Goal: Task Accomplishment & Management: Use online tool/utility

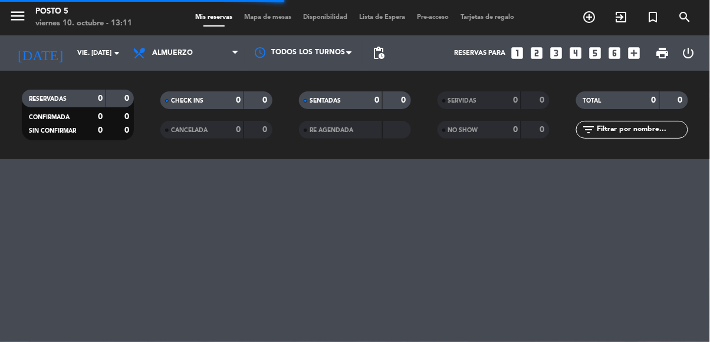
scroll to position [65, 0]
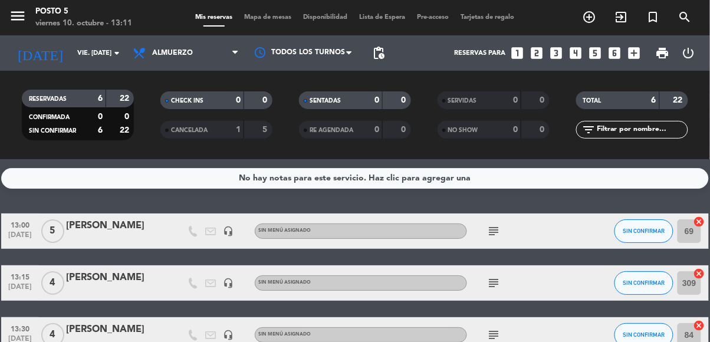
click at [697, 271] on input "309" at bounding box center [690, 283] width 24 height 24
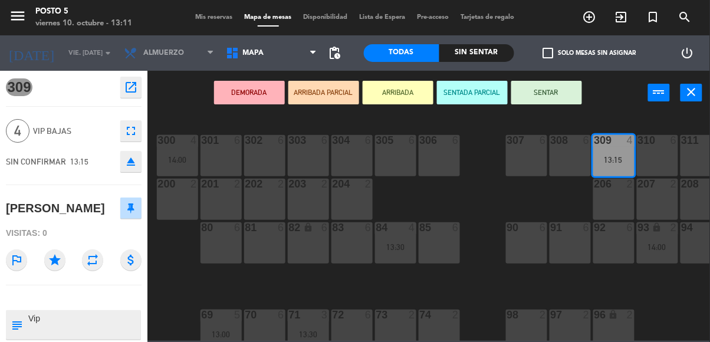
click at [384, 245] on div "13:30" at bounding box center [395, 247] width 41 height 8
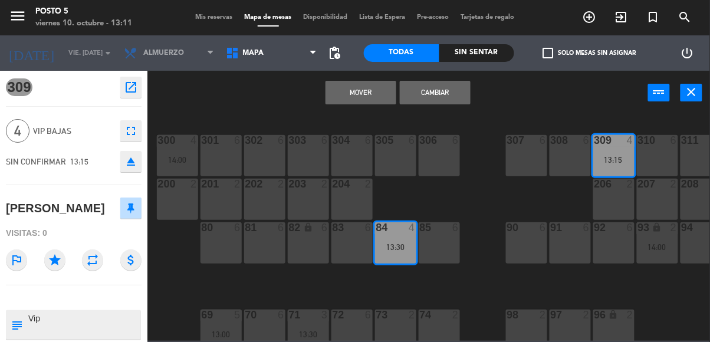
click at [442, 95] on button "Cambiar" at bounding box center [435, 93] width 71 height 24
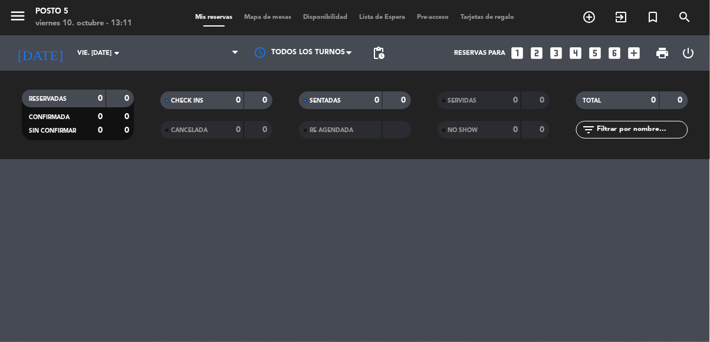
click at [450, 97] on div "menu Posto 5 viernes 10. octubre - 13:11 Mis reservas Mapa de mesas Disponibili…" at bounding box center [355, 171] width 710 height 342
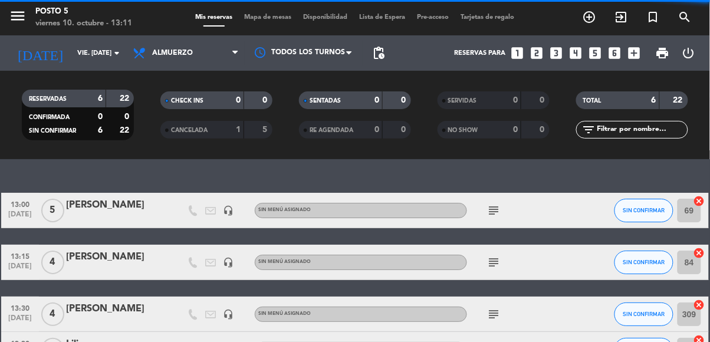
click at [546, 19] on div "add_circle_outline exit_to_app turned_in_not search" at bounding box center [622, 17] width 178 height 21
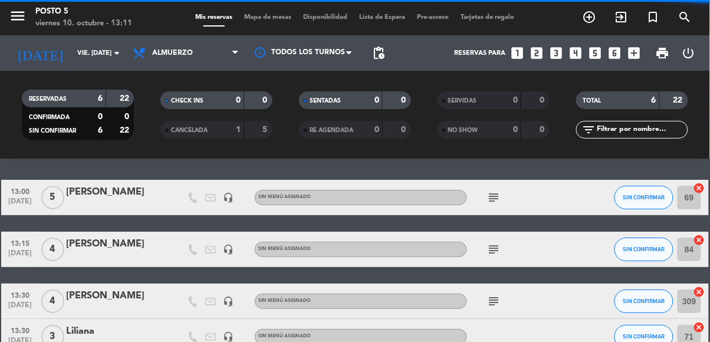
scroll to position [42, 0]
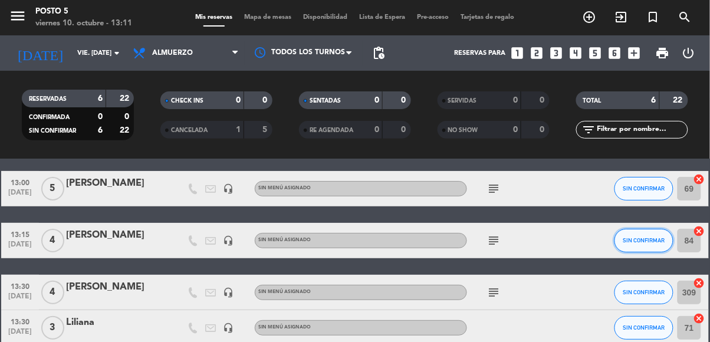
click at [651, 240] on span "SIN CONFIRMAR" at bounding box center [645, 240] width 42 height 6
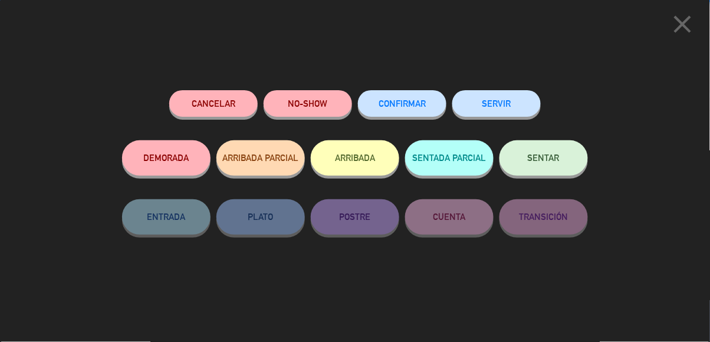
click at [565, 152] on button "SENTAR" at bounding box center [544, 157] width 89 height 35
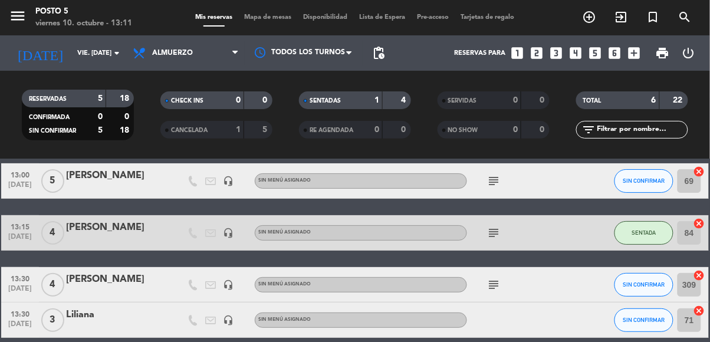
scroll to position [59, 0]
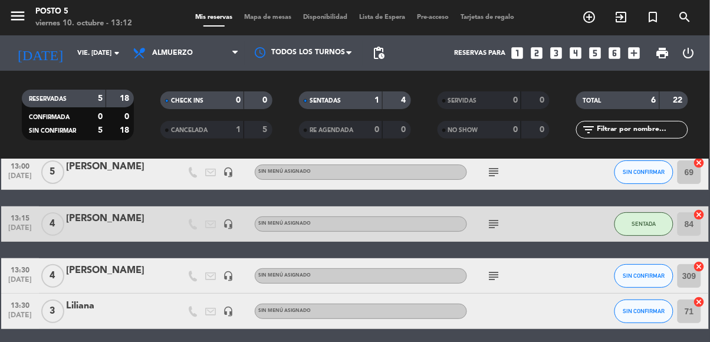
click at [691, 264] on input "309" at bounding box center [690, 276] width 24 height 24
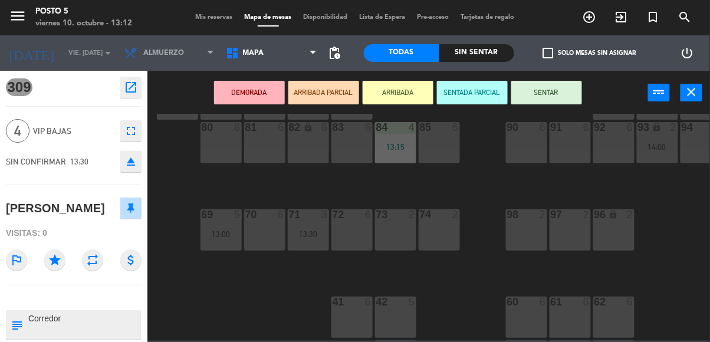
scroll to position [102, 0]
click at [527, 148] on div "90 6" at bounding box center [526, 140] width 41 height 41
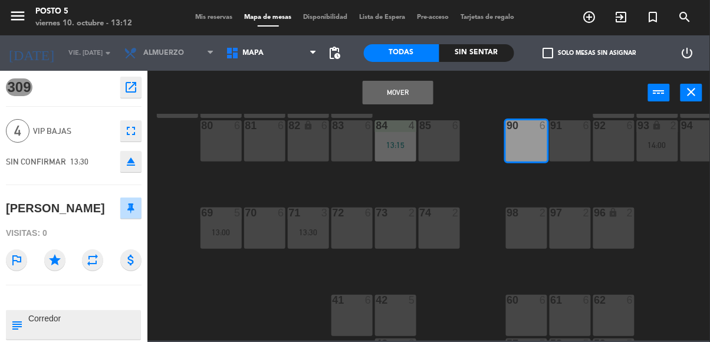
click at [397, 92] on button "Mover" at bounding box center [398, 93] width 71 height 24
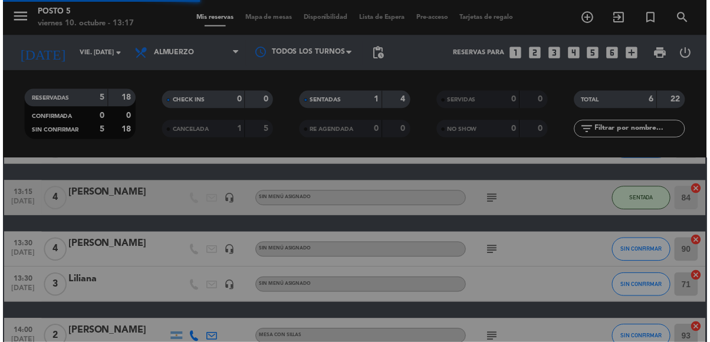
scroll to position [57, 0]
